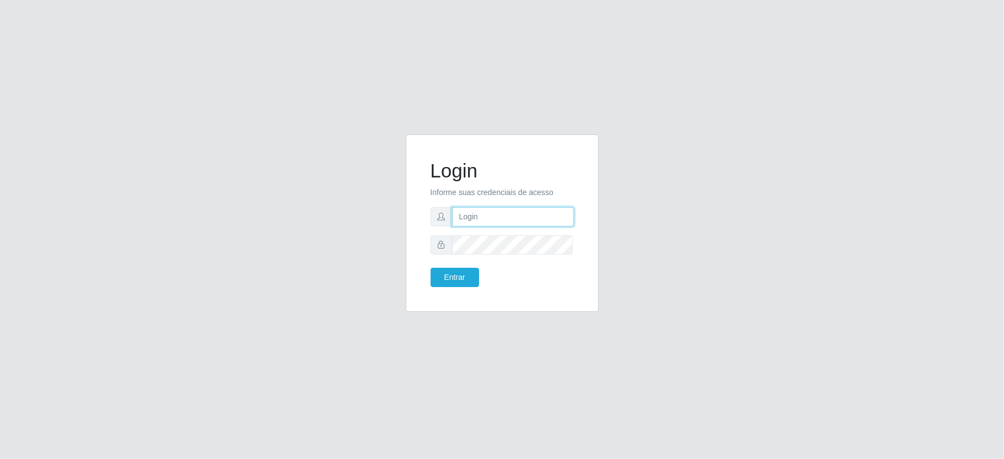
click at [481, 223] on input "text" at bounding box center [513, 216] width 122 height 19
type input "zivaneide@ideal"
click at [461, 270] on button "Entrar" at bounding box center [455, 277] width 49 height 19
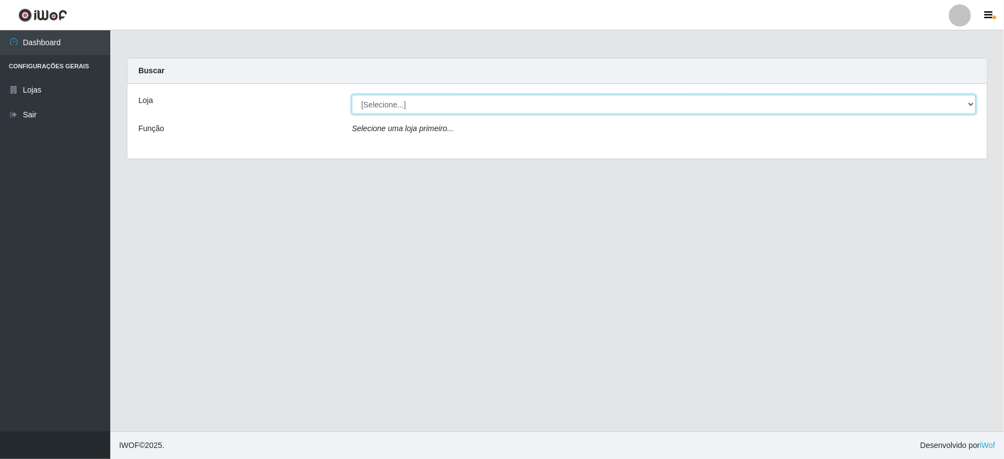
drag, startPoint x: 967, startPoint y: 102, endPoint x: 944, endPoint y: 130, distance: 36.4
click at [944, 130] on div "Loja [Selecione...] Ideal - Conceição Função Selecione uma loja primeiro..." at bounding box center [557, 121] width 860 height 75
select select "231"
click at [352, 95] on select "[Selecione...] Ideal - Conceição" at bounding box center [664, 104] width 624 height 19
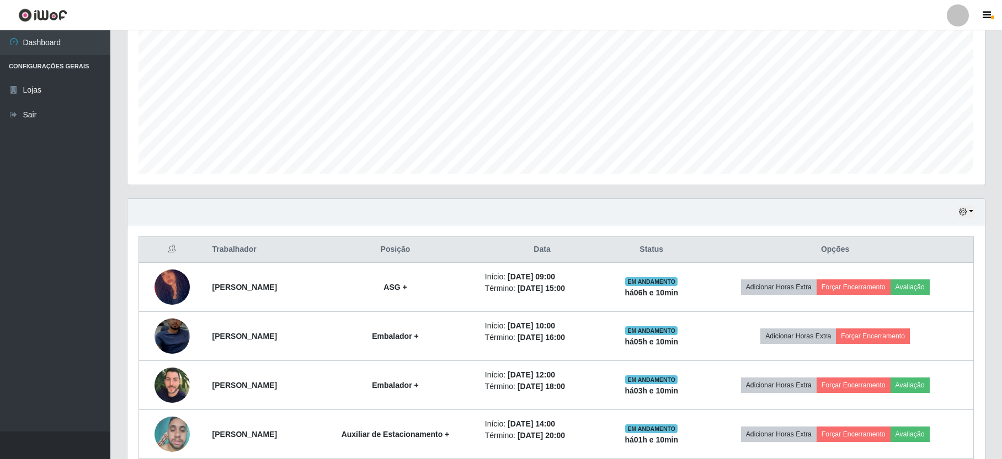
scroll to position [325, 0]
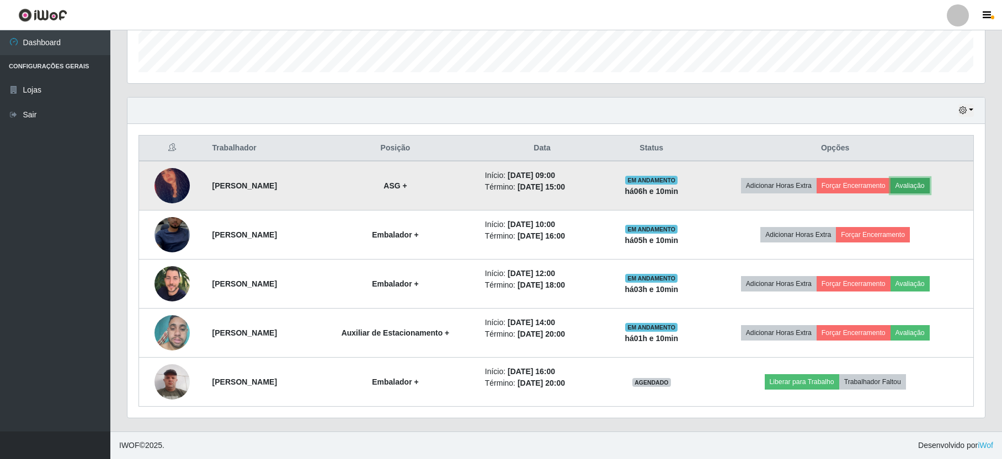
click at [916, 181] on button "Avaliação" at bounding box center [909, 185] width 39 height 15
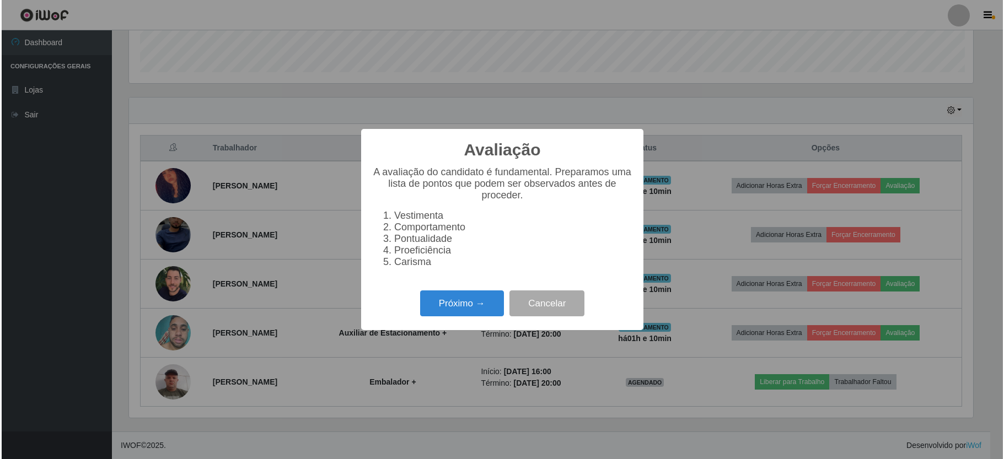
scroll to position [229, 847]
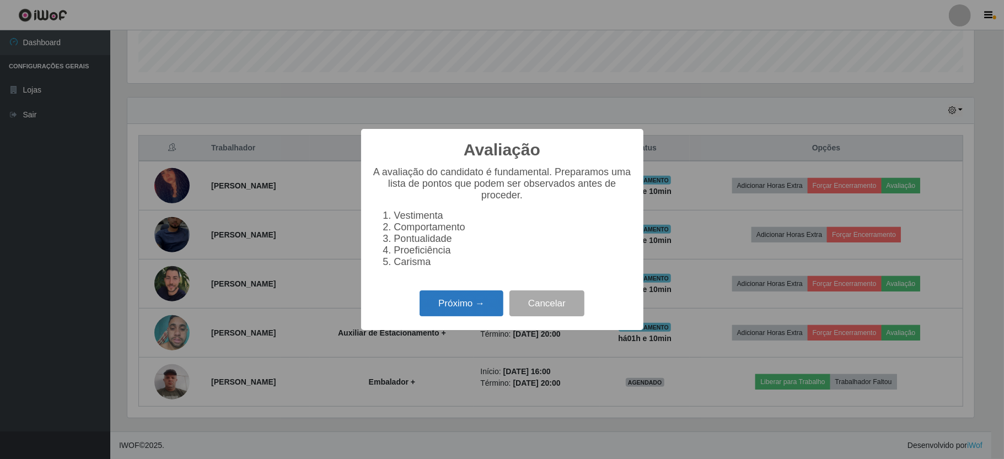
click at [462, 305] on button "Próximo →" at bounding box center [462, 304] width 84 height 26
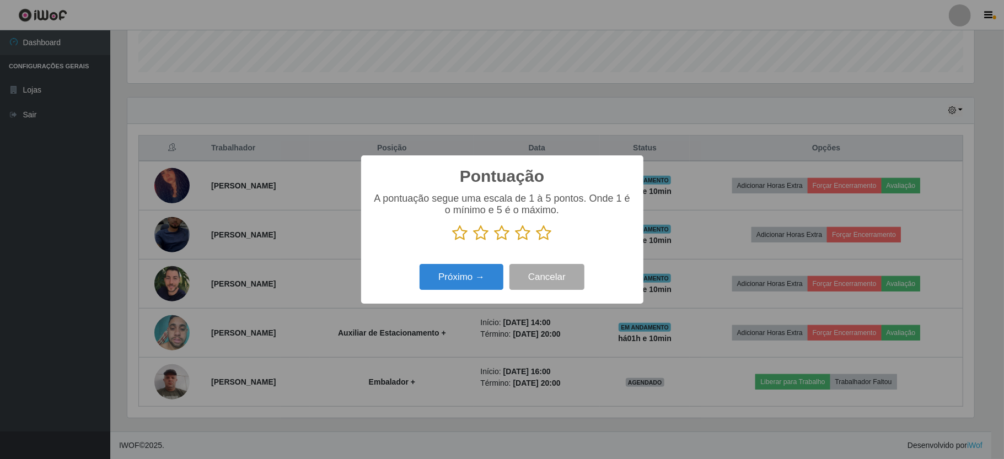
scroll to position [551310, 550692]
click at [546, 237] on icon at bounding box center [544, 233] width 15 height 17
click at [537, 242] on input "radio" at bounding box center [537, 242] width 0 height 0
click at [469, 278] on button "Próximo →" at bounding box center [462, 277] width 84 height 26
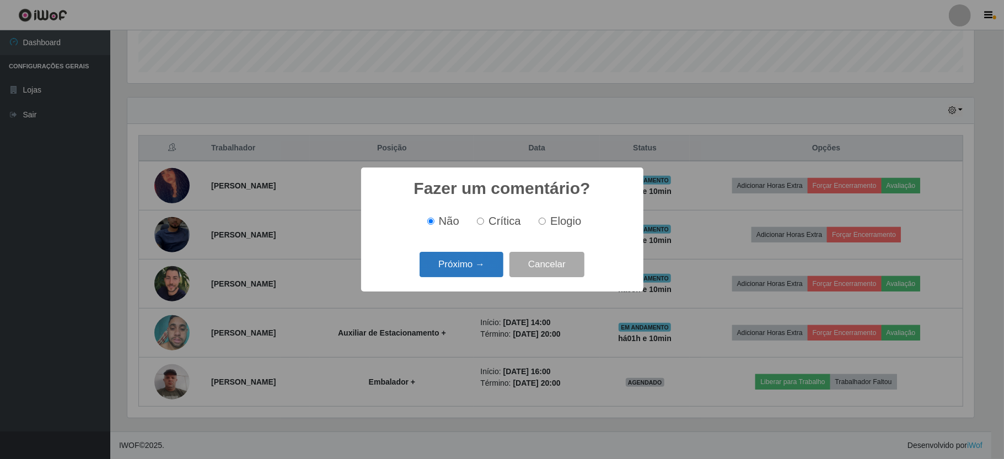
click at [479, 267] on button "Próximo →" at bounding box center [462, 265] width 84 height 26
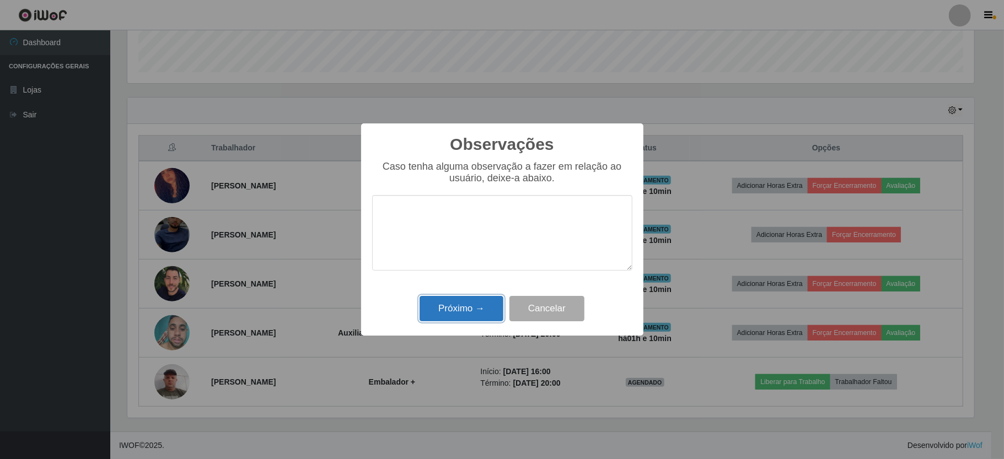
click at [462, 314] on button "Próximo →" at bounding box center [462, 309] width 84 height 26
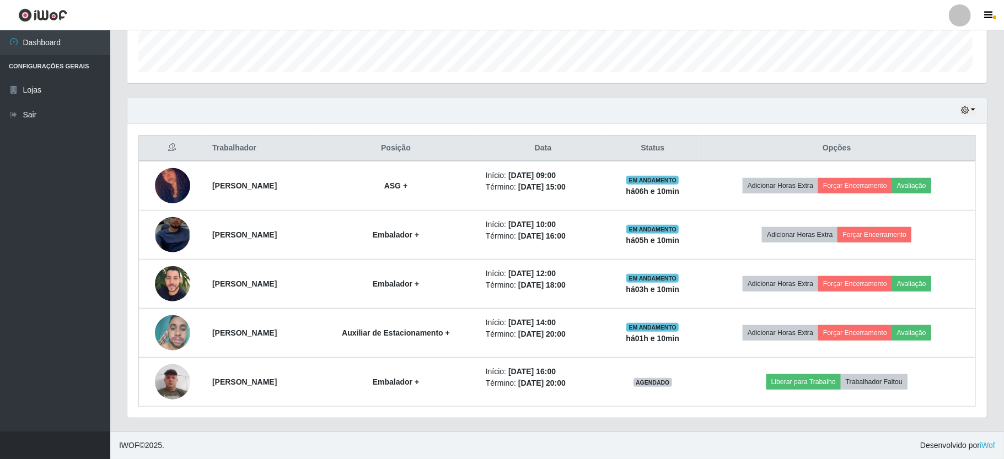
scroll to position [229, 857]
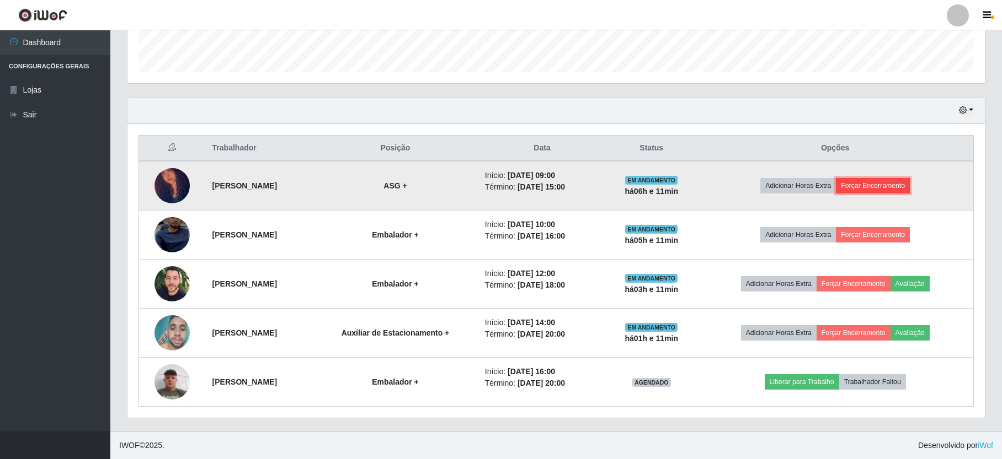
click at [879, 188] on button "Forçar Encerramento" at bounding box center [873, 185] width 74 height 15
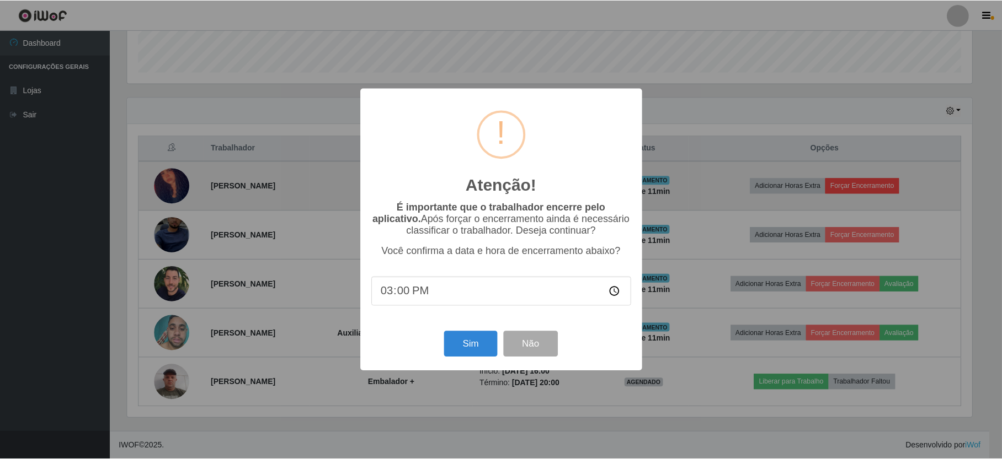
scroll to position [229, 847]
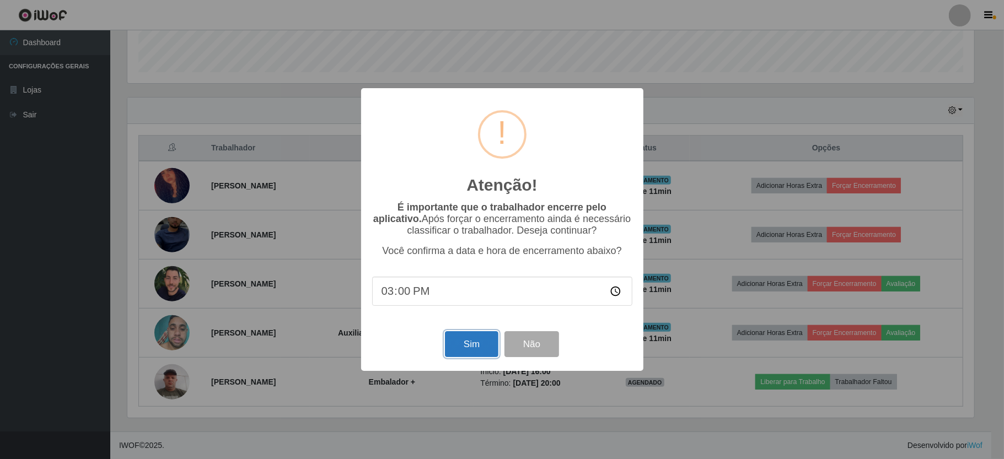
click at [479, 343] on button "Sim" at bounding box center [471, 344] width 53 height 26
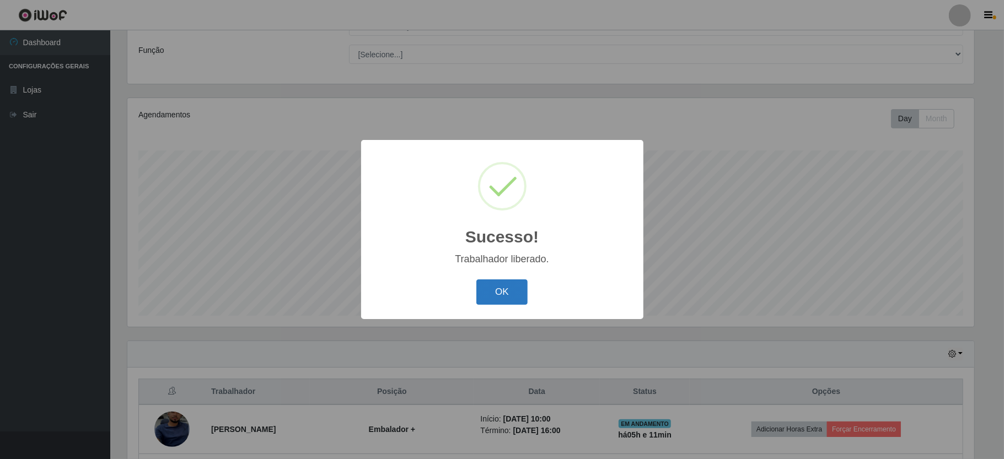
click at [504, 301] on button "OK" at bounding box center [502, 293] width 51 height 26
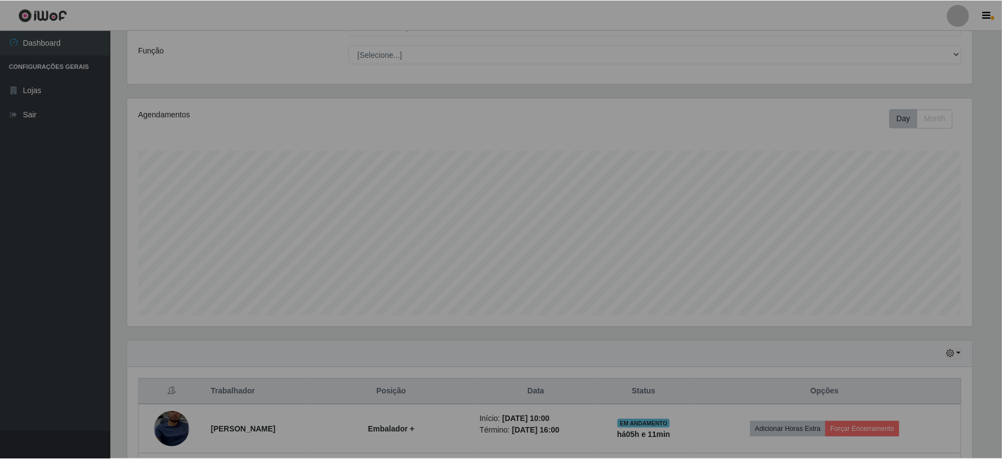
scroll to position [229, 857]
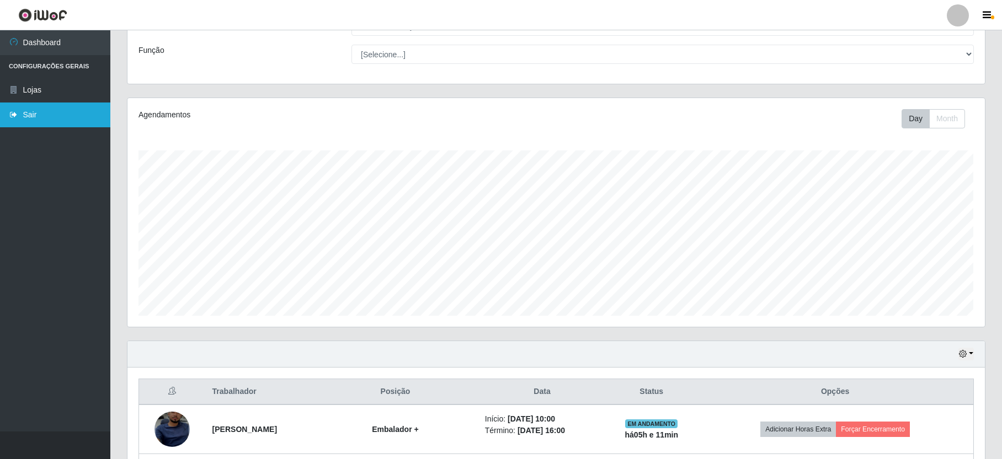
click at [56, 124] on link "Sair" at bounding box center [55, 115] width 110 height 25
